Goal: Task Accomplishment & Management: Use online tool/utility

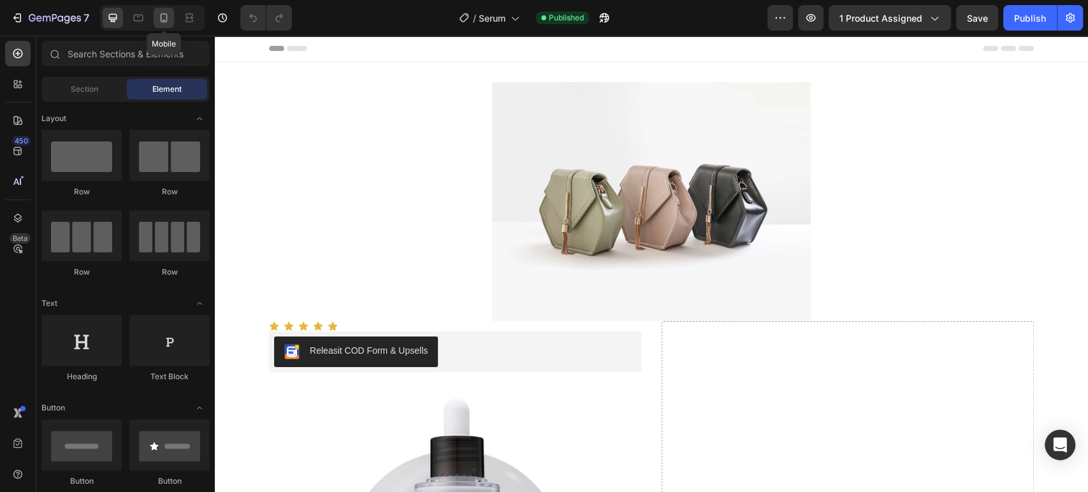
click at [167, 17] on icon at bounding box center [164, 17] width 7 height 9
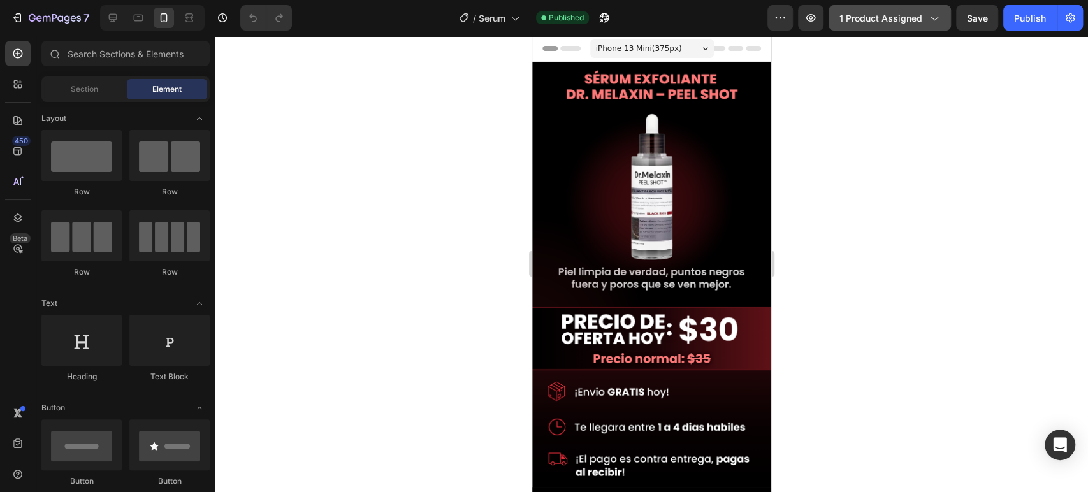
click at [883, 20] on span "1 product assigned" at bounding box center [881, 17] width 83 height 13
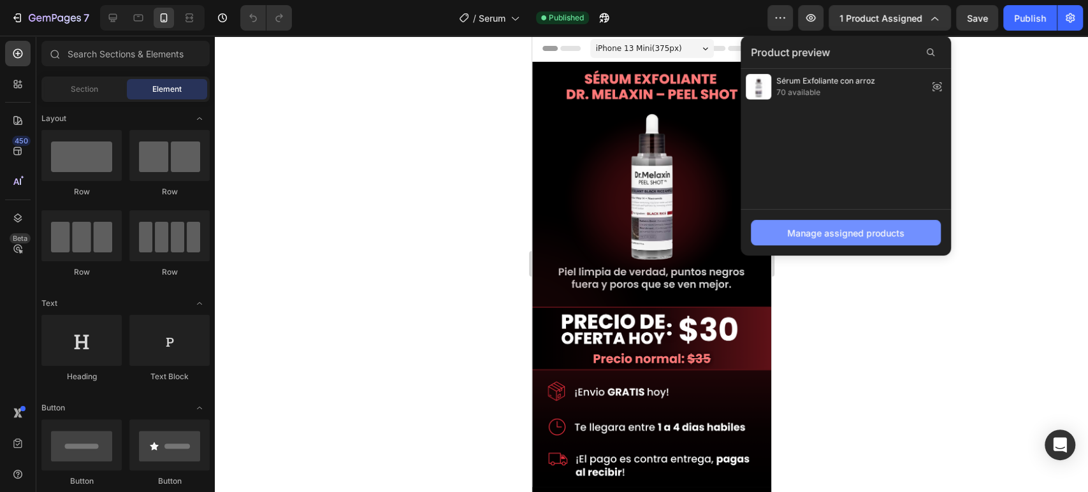
click at [862, 224] on button "Manage assigned products" at bounding box center [846, 232] width 190 height 25
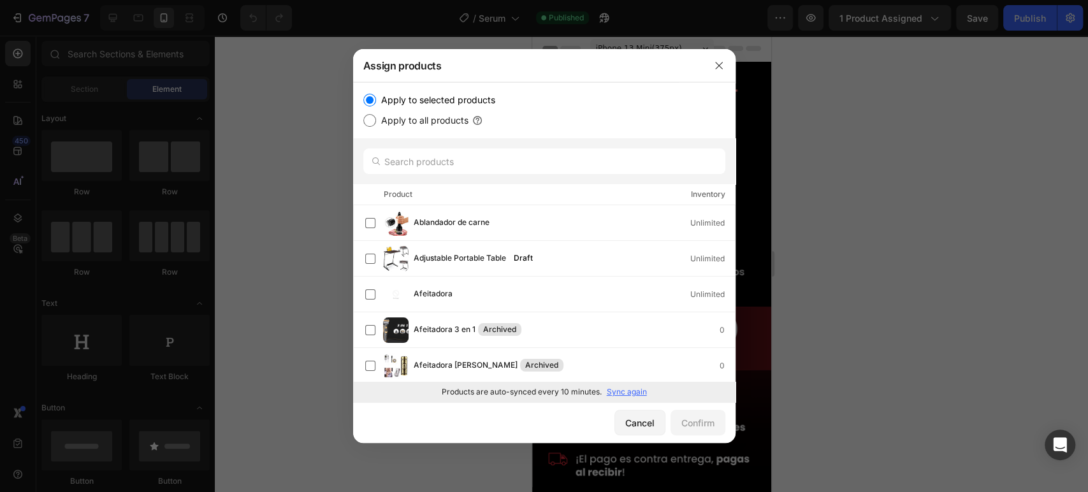
click at [367, 92] on div "Apply to selected products" at bounding box center [544, 99] width 362 height 15
click at [425, 152] on input "text" at bounding box center [544, 161] width 362 height 25
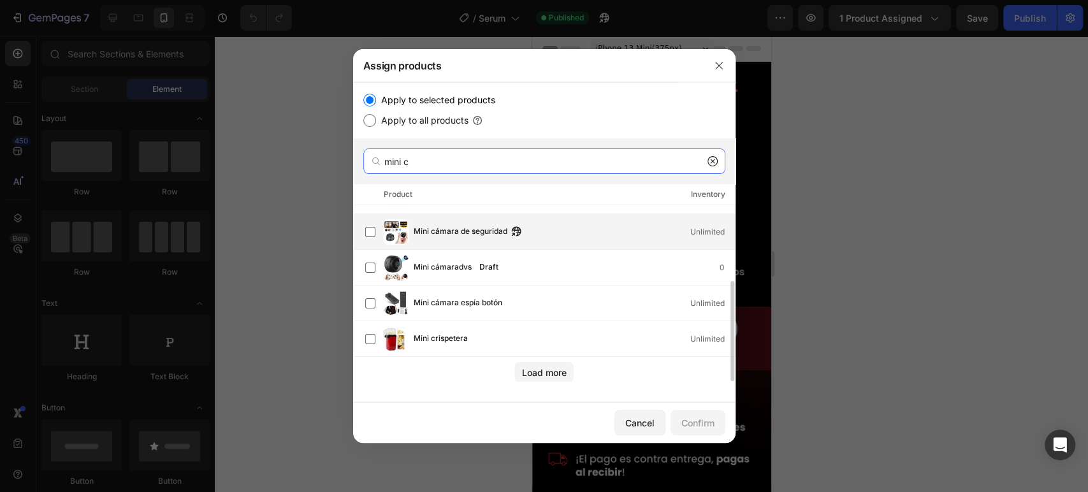
scroll to position [63, 0]
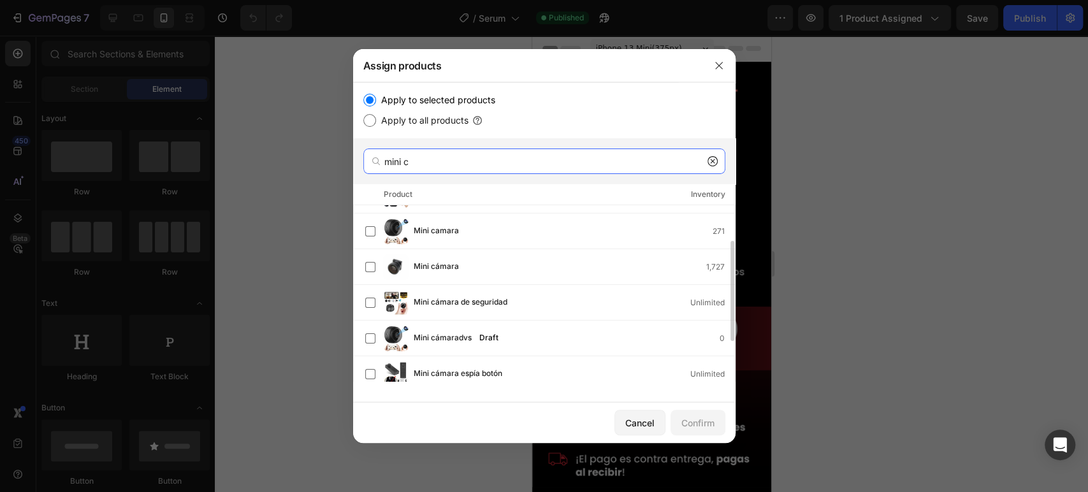
click at [339, 166] on div "Assign products Apply to selected products Apply to all products mini c Product…" at bounding box center [544, 246] width 1088 height 492
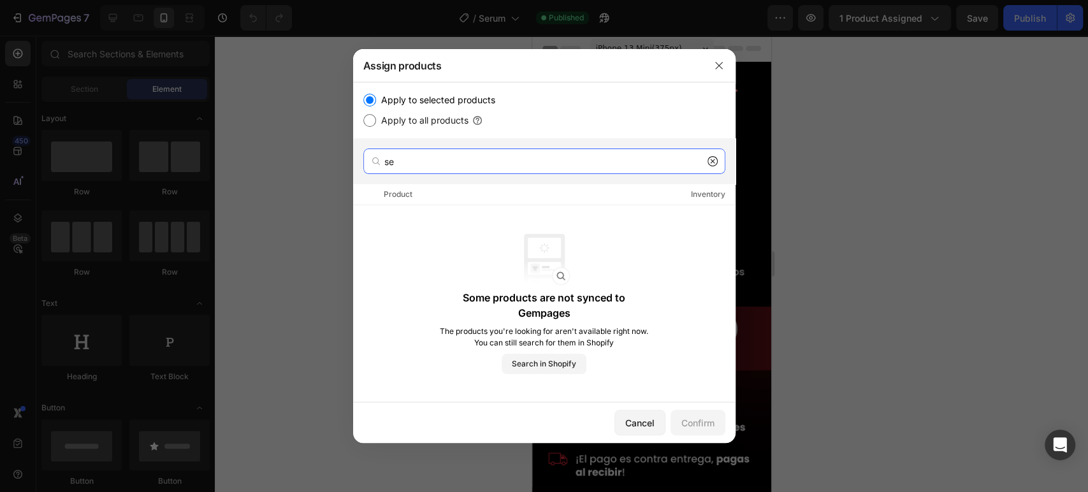
type input "s"
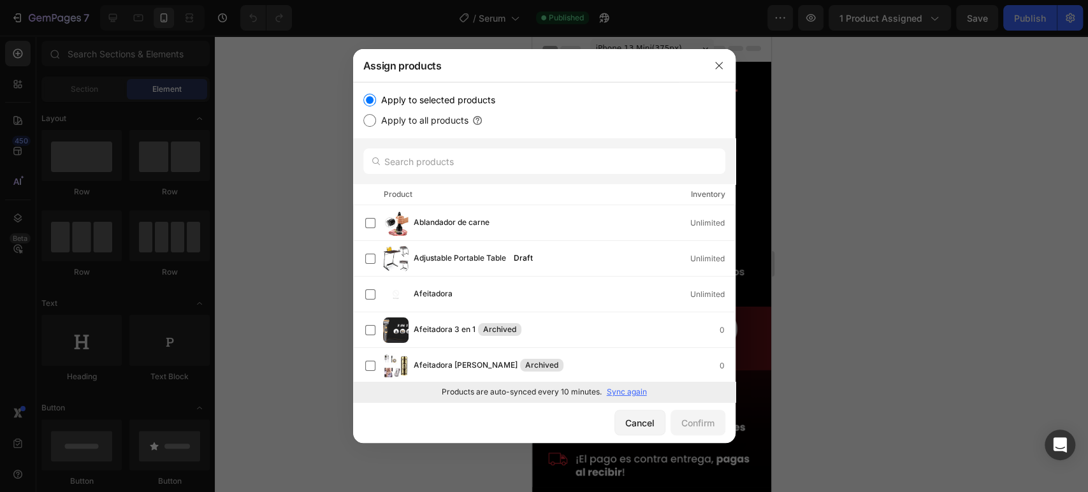
click at [421, 117] on label "Apply to all products" at bounding box center [422, 120] width 92 height 15
click at [376, 117] on input "Apply to all products" at bounding box center [369, 120] width 13 height 13
radio input "true"
click at [440, 162] on input "text" at bounding box center [544, 161] width 362 height 25
click at [384, 101] on label "Apply to selected products" at bounding box center [435, 99] width 119 height 15
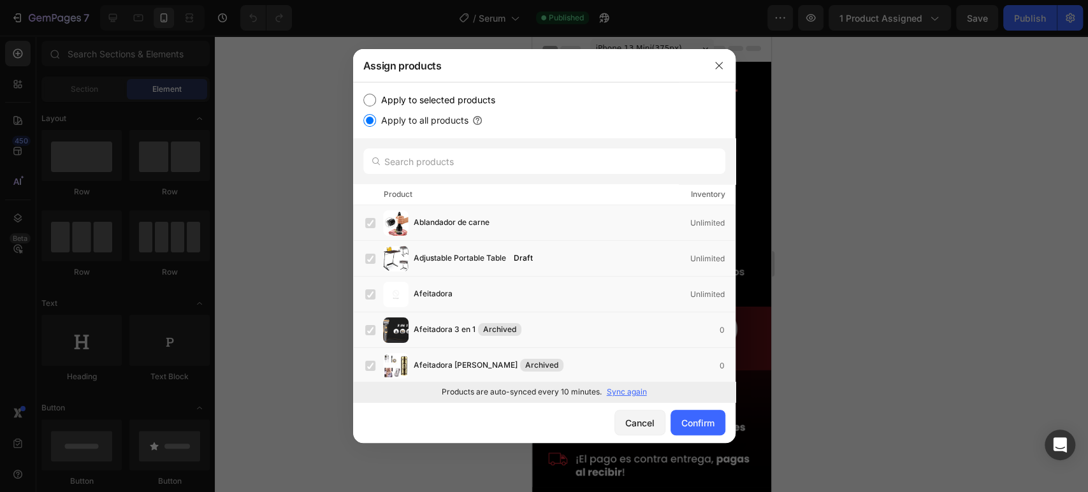
click at [376, 101] on input "Apply to selected products" at bounding box center [369, 100] width 13 height 13
radio input "true"
click at [425, 156] on input "text" at bounding box center [544, 161] width 362 height 25
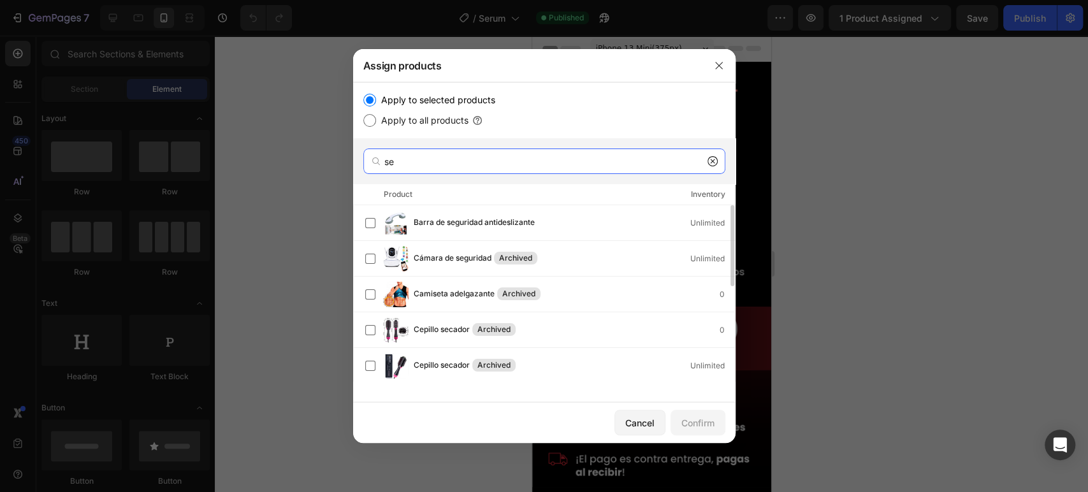
scroll to position [205, 0]
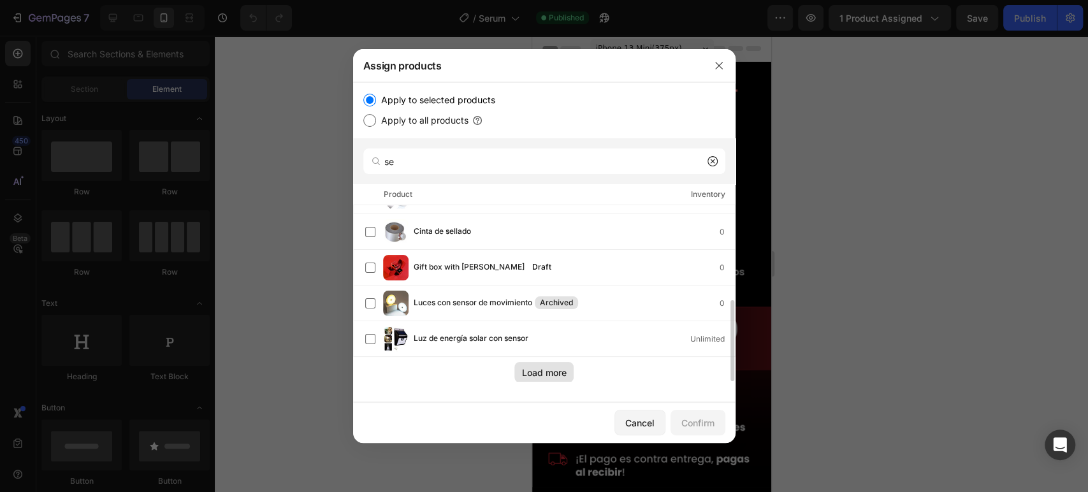
click at [544, 375] on div "Load more" at bounding box center [544, 372] width 45 height 13
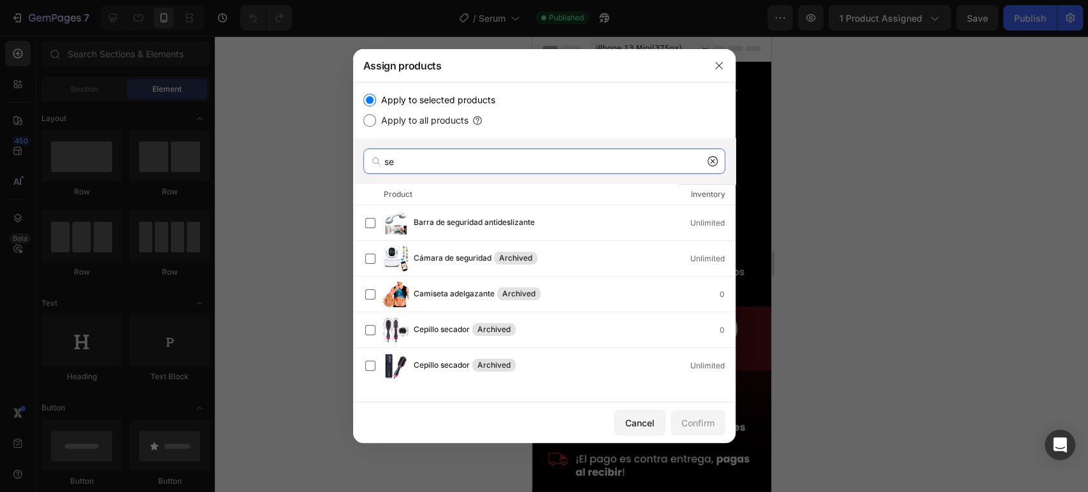
click at [421, 166] on input "se" at bounding box center [544, 161] width 362 height 25
type input "s"
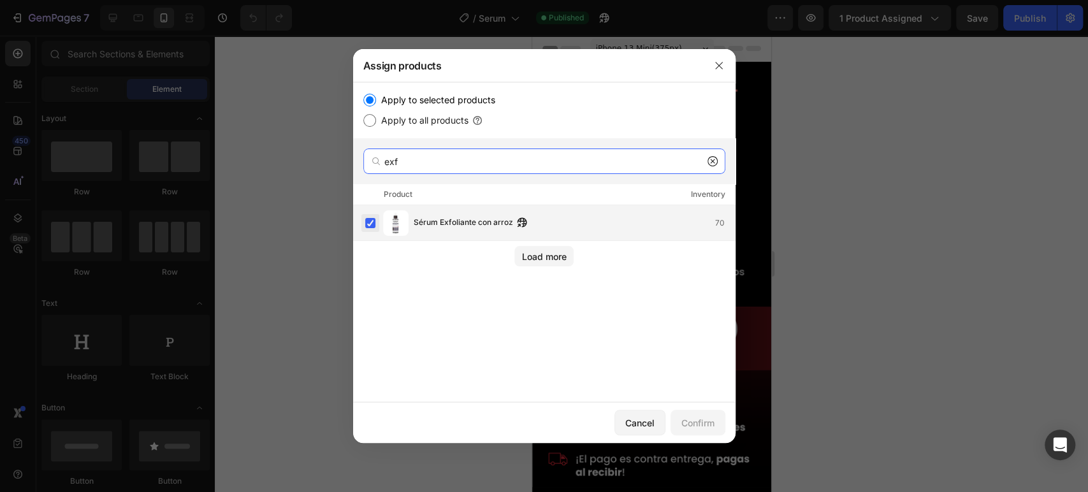
type input "exf"
click at [368, 219] on label at bounding box center [370, 223] width 10 height 10
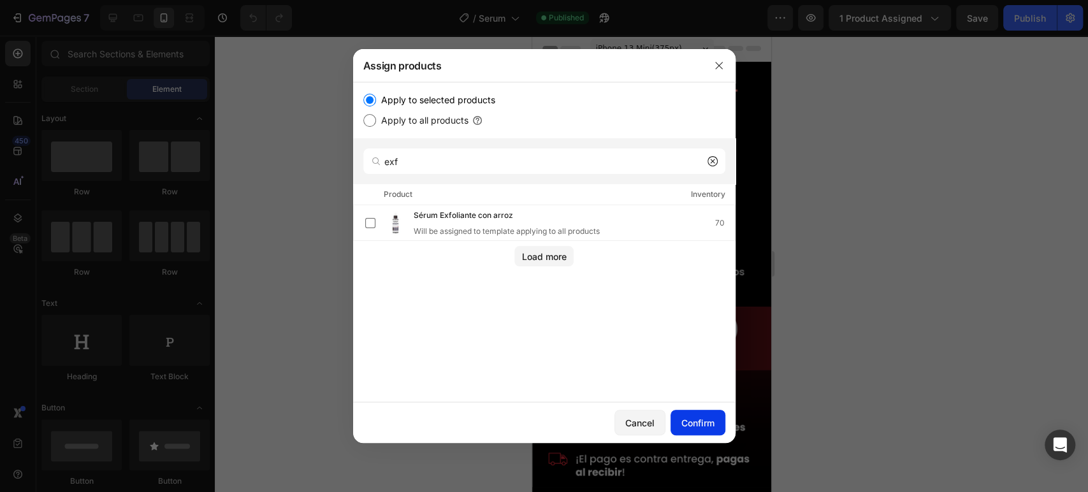
click at [702, 418] on div "Confirm" at bounding box center [697, 422] width 33 height 13
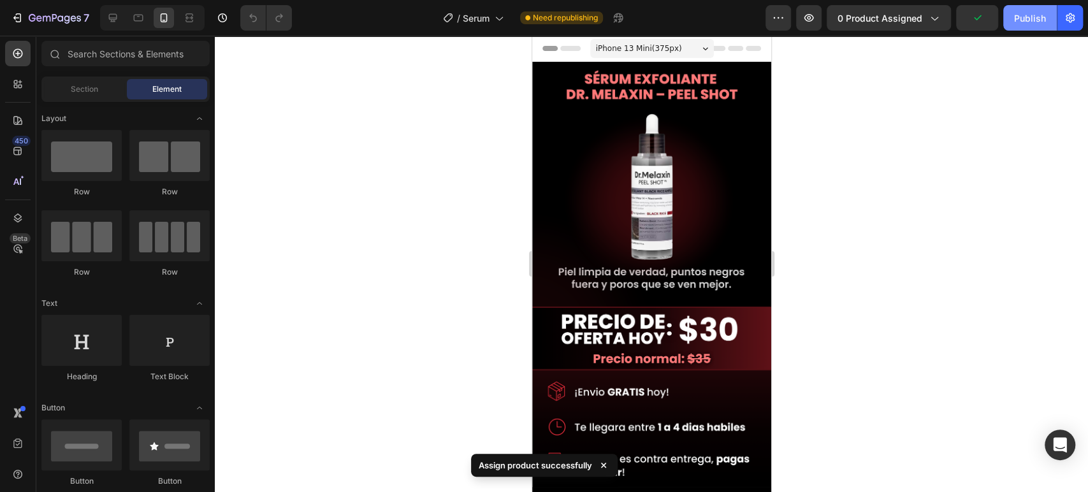
click at [1033, 17] on div "Publish" at bounding box center [1030, 17] width 32 height 13
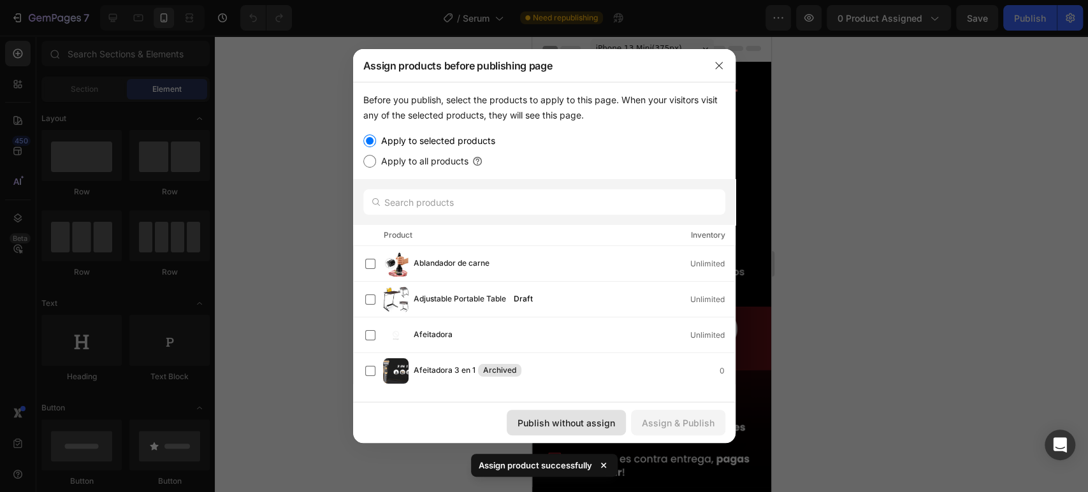
click at [592, 421] on div "Publish without assign" at bounding box center [567, 422] width 98 height 13
